Goal: Browse casually

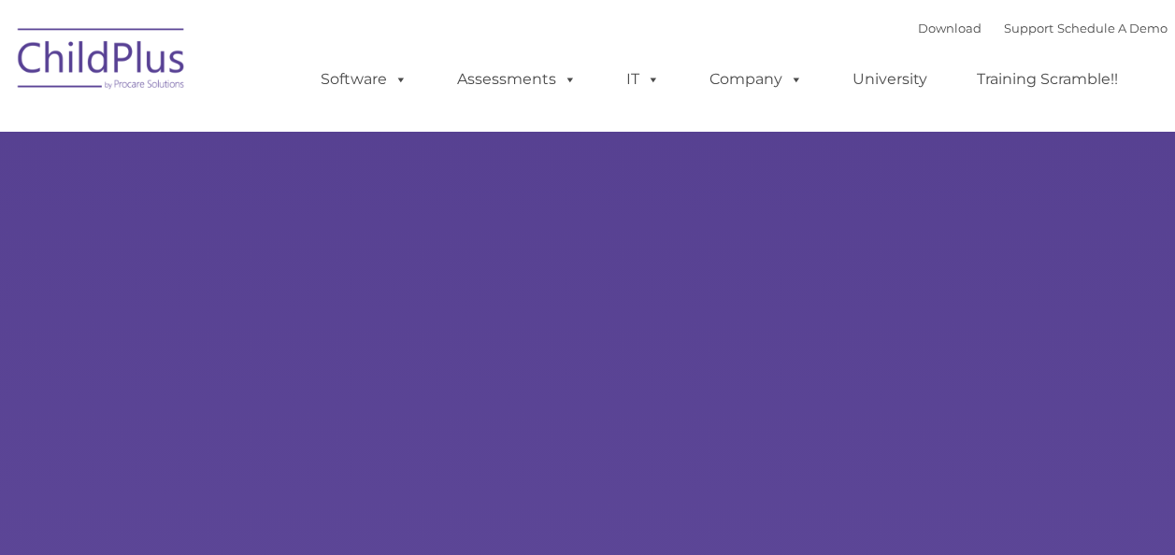
type input ""
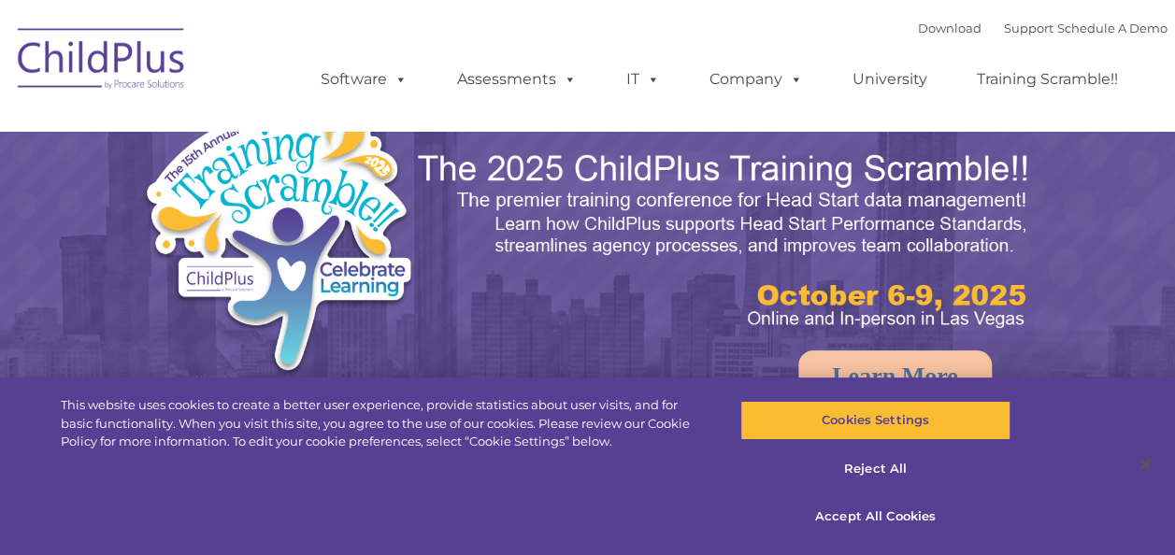
select select "MEDIUM"
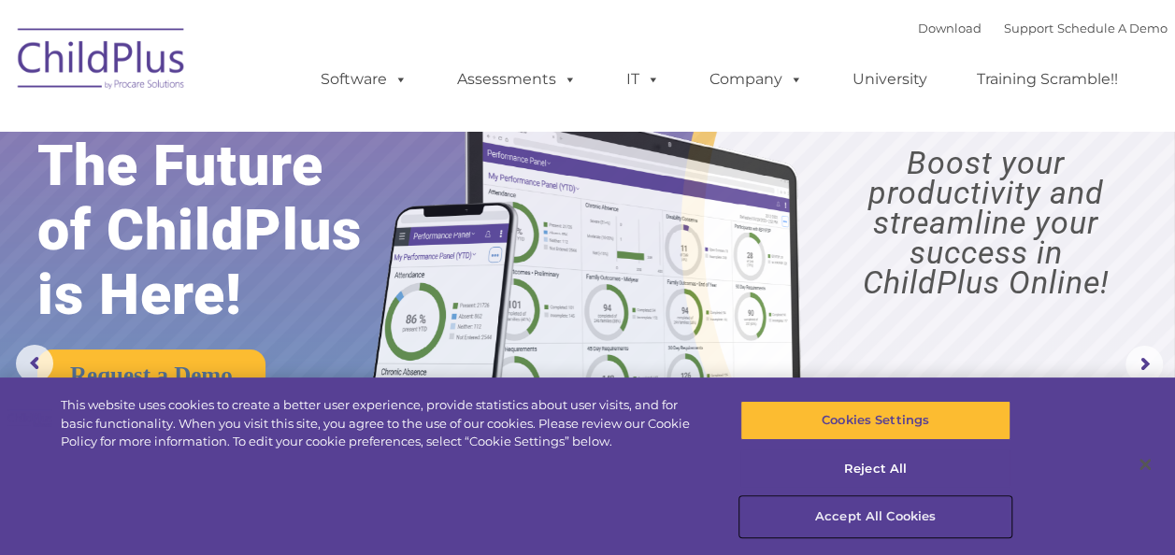
click at [875, 506] on button "Accept All Cookies" at bounding box center [875, 516] width 270 height 39
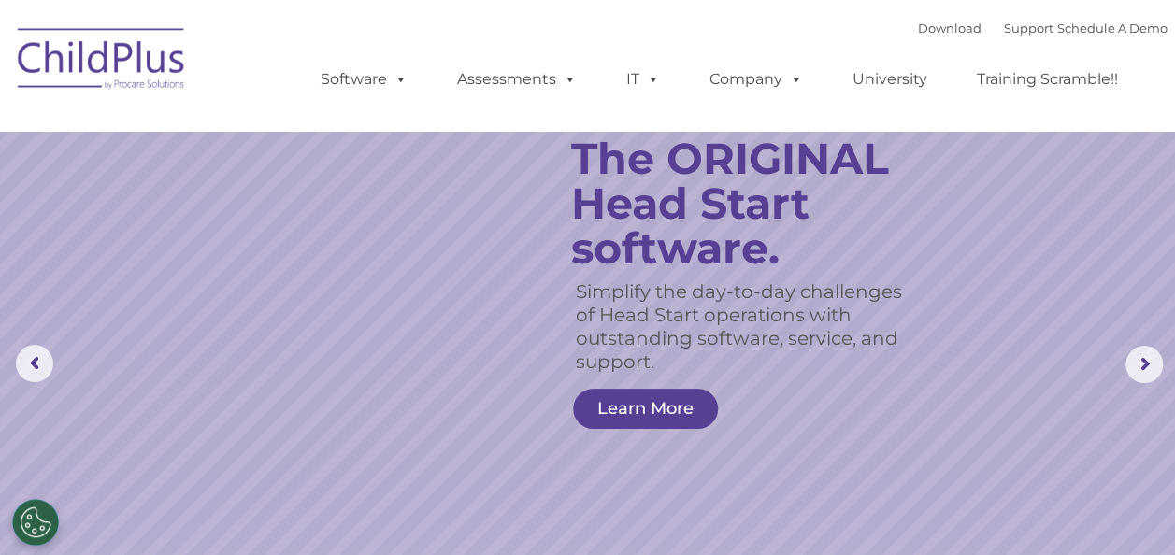
click at [422, 298] on rs-slide "Simplify the day-to-day challenges of Head Start operations with outstanding so…" at bounding box center [587, 364] width 1175 height 729
click at [303, 267] on rs-slide "Simplify the day-to-day challenges of Head Start operations with outstanding so…" at bounding box center [587, 364] width 1175 height 729
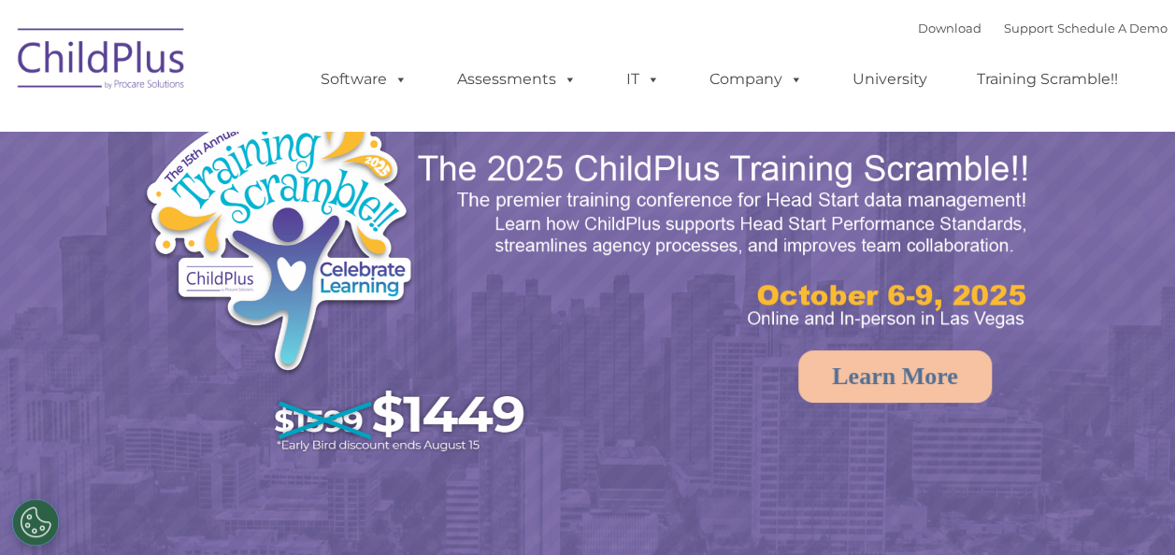
select select "MEDIUM"
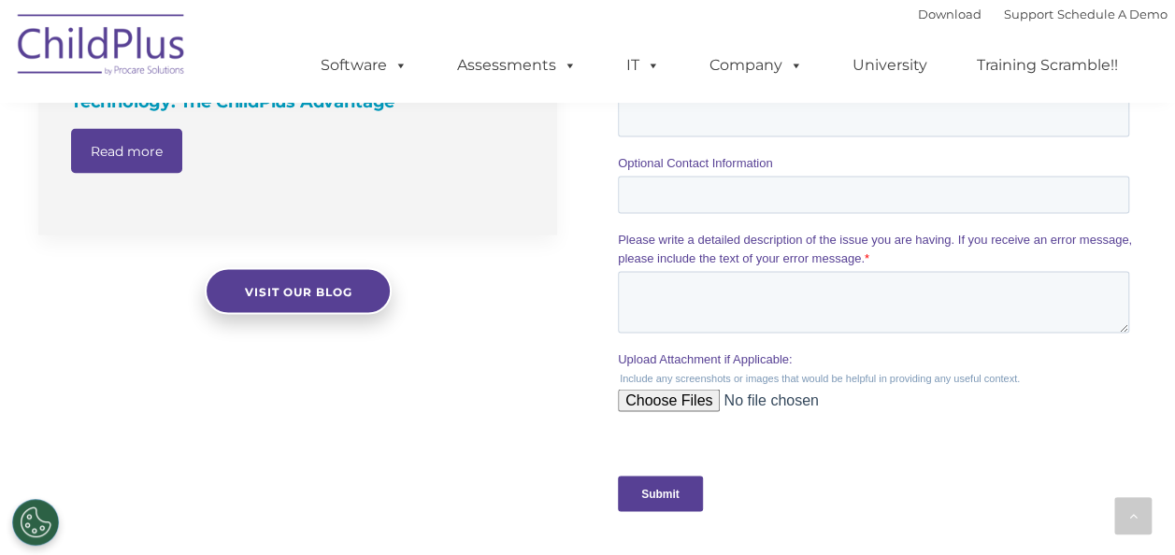
scroll to position [1278, 0]
